Goal: Task Accomplishment & Management: Manage account settings

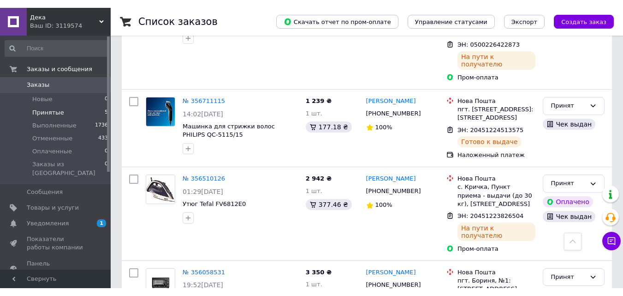
scroll to position [288, 0]
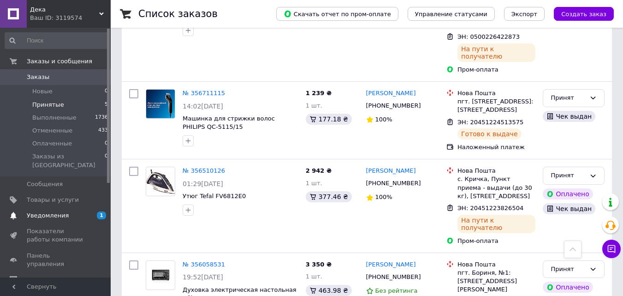
click at [56, 211] on span "Уведомления" at bounding box center [48, 215] width 42 height 8
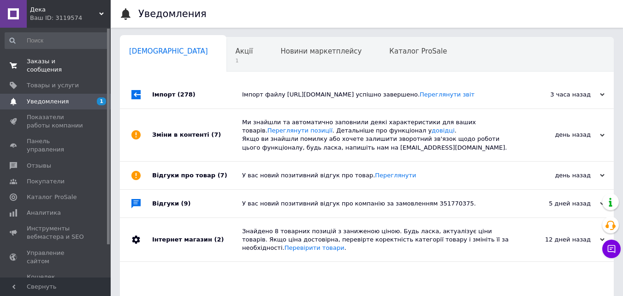
click at [59, 62] on span "Заказы и сообщения" at bounding box center [56, 65] width 59 height 17
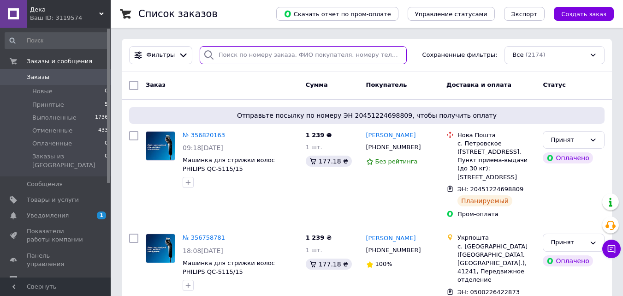
paste input "Конвектор TESY CN 051 250 EI CLOUD W"
type input "Конвектор TESY CN 051 250 EI CLOUD W"
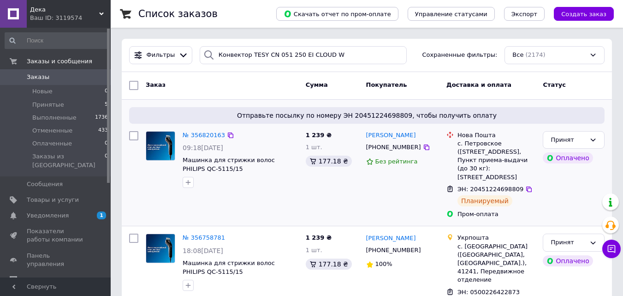
click at [304, 173] on div "1 239 ₴ 1 шт. 177.18 ₴" at bounding box center [332, 174] width 60 height 95
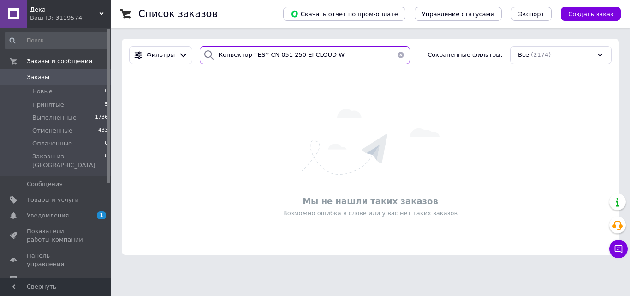
drag, startPoint x: 338, startPoint y: 58, endPoint x: 205, endPoint y: 56, distance: 133.2
click at [205, 56] on div "Конвектор TESY CN 051 250 EI CLOUD W" at bounding box center [305, 55] width 210 height 18
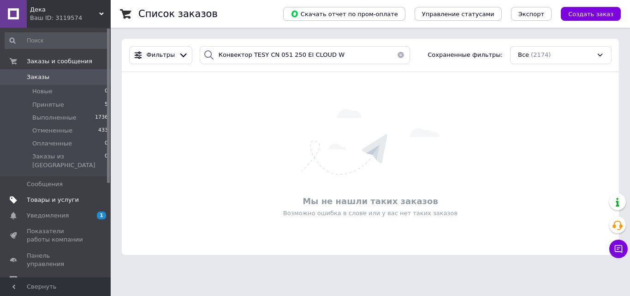
click at [50, 195] on span "Товары и услуги" at bounding box center [53, 199] width 52 height 8
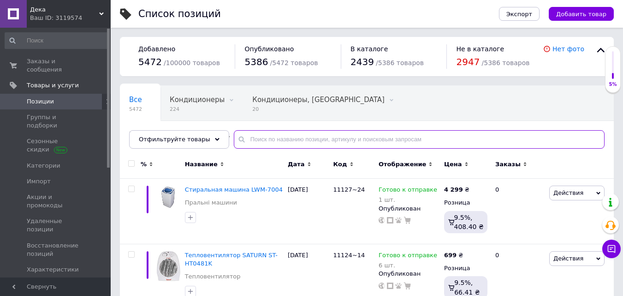
click at [278, 138] on input "text" at bounding box center [419, 139] width 371 height 18
paste input "Конвектор TESY CN 051 250 EI CLOUD W"
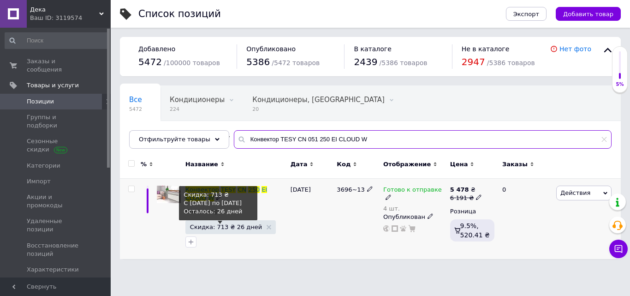
type input "Конвектор TESY CN 051 250 EI CLOUD W"
click at [220, 225] on span "Скидка: 713 ₴ 26 дней" at bounding box center [226, 227] width 72 height 6
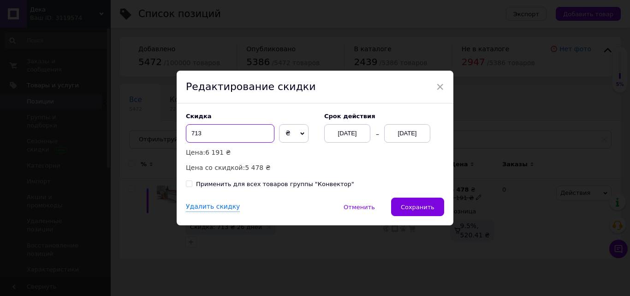
drag, startPoint x: 192, startPoint y: 132, endPoint x: 187, endPoint y: 134, distance: 5.3
click at [187, 134] on input "713" at bounding box center [230, 133] width 89 height 18
type input "813"
drag, startPoint x: 422, startPoint y: 207, endPoint x: 419, endPoint y: 201, distance: 6.2
click at [421, 206] on span "Сохранить" at bounding box center [418, 206] width 34 height 7
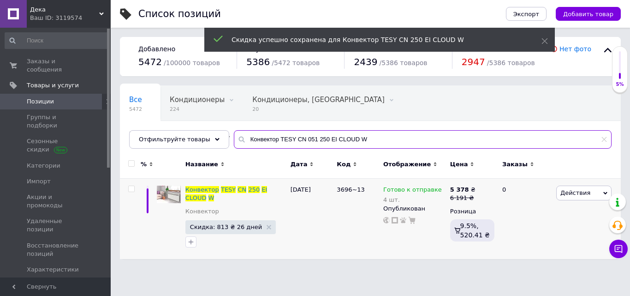
drag, startPoint x: 312, startPoint y: 139, endPoint x: 305, endPoint y: 137, distance: 6.7
click at [305, 137] on input "Конвектор TESY CN 051 250 EI CLOUD W" at bounding box center [423, 139] width 378 height 18
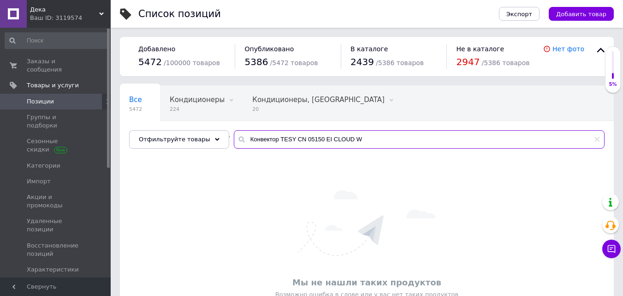
click at [305, 138] on input "Конвектор TESY CN 05150 EI CLOUD W" at bounding box center [419, 139] width 371 height 18
type input "Конвектор TESY CN 05 150 EI CLOUD W"
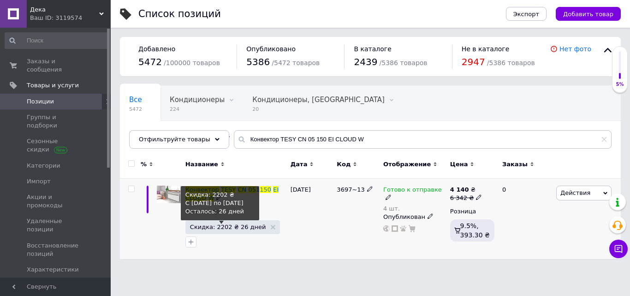
click at [231, 228] on span "Скидка: 2202 ₴ 26 дней" at bounding box center [228, 227] width 76 height 6
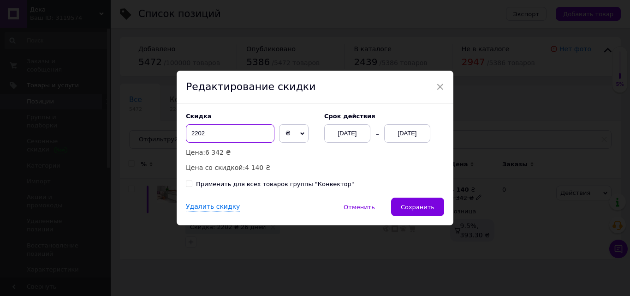
click at [200, 134] on input "2202" at bounding box center [230, 133] width 89 height 18
type input "2222"
click at [421, 202] on button "Сохранить" at bounding box center [417, 206] width 53 height 18
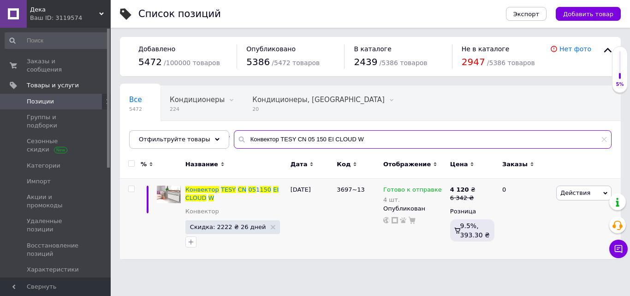
drag, startPoint x: 301, startPoint y: 141, endPoint x: 452, endPoint y: 146, distance: 150.8
click at [452, 146] on input "Конвектор TESY CN 05 150 EI CLOUD W" at bounding box center [423, 139] width 378 height 18
type input "Конвектор TESY CN 03"
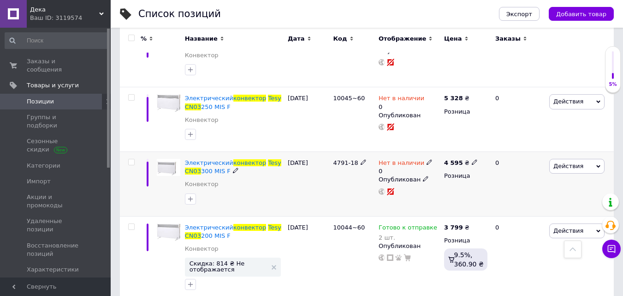
scroll to position [323, 0]
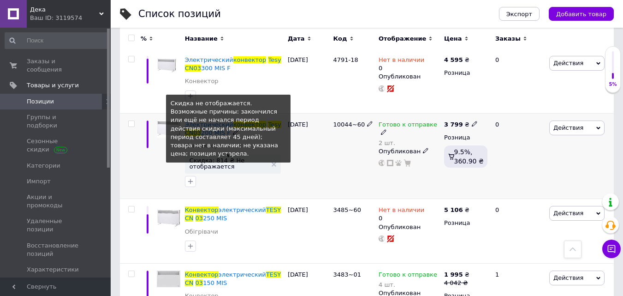
click at [247, 157] on span "Скидка: 814 ₴ Не отображается" at bounding box center [227, 163] width 77 height 12
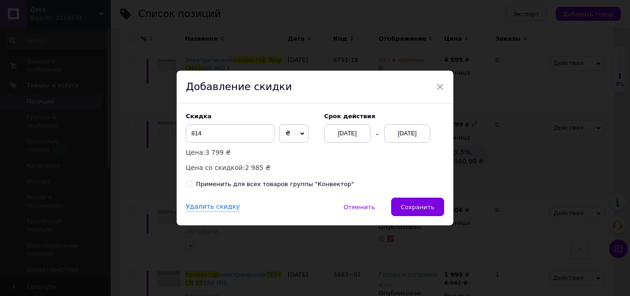
click at [409, 133] on div "12.08.2025" at bounding box center [407, 133] width 46 height 18
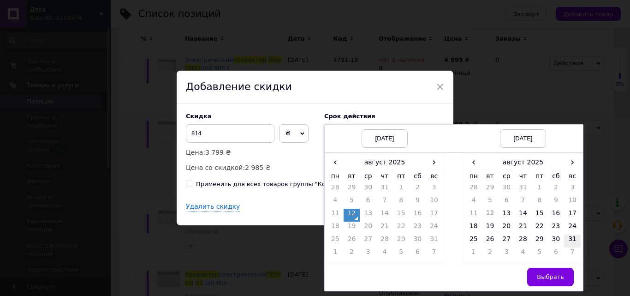
click at [573, 238] on td "31" at bounding box center [572, 240] width 17 height 13
click at [558, 277] on span "Выбрать" at bounding box center [550, 276] width 27 height 7
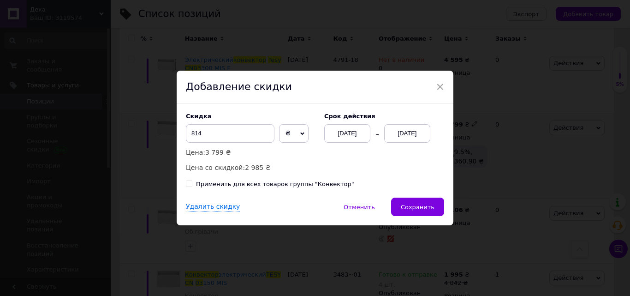
click at [421, 212] on button "Сохранить" at bounding box center [417, 206] width 53 height 18
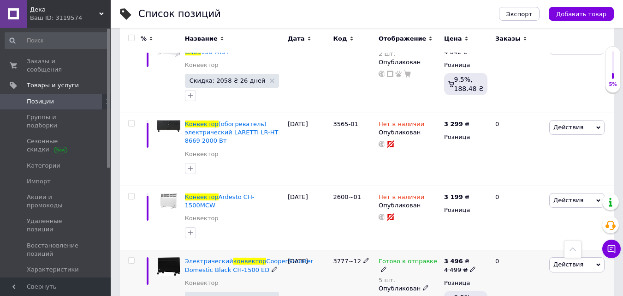
scroll to position [738, 0]
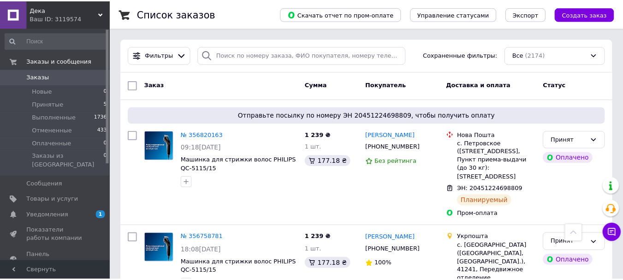
scroll to position [369, 0]
